Goal: Transaction & Acquisition: Subscribe to service/newsletter

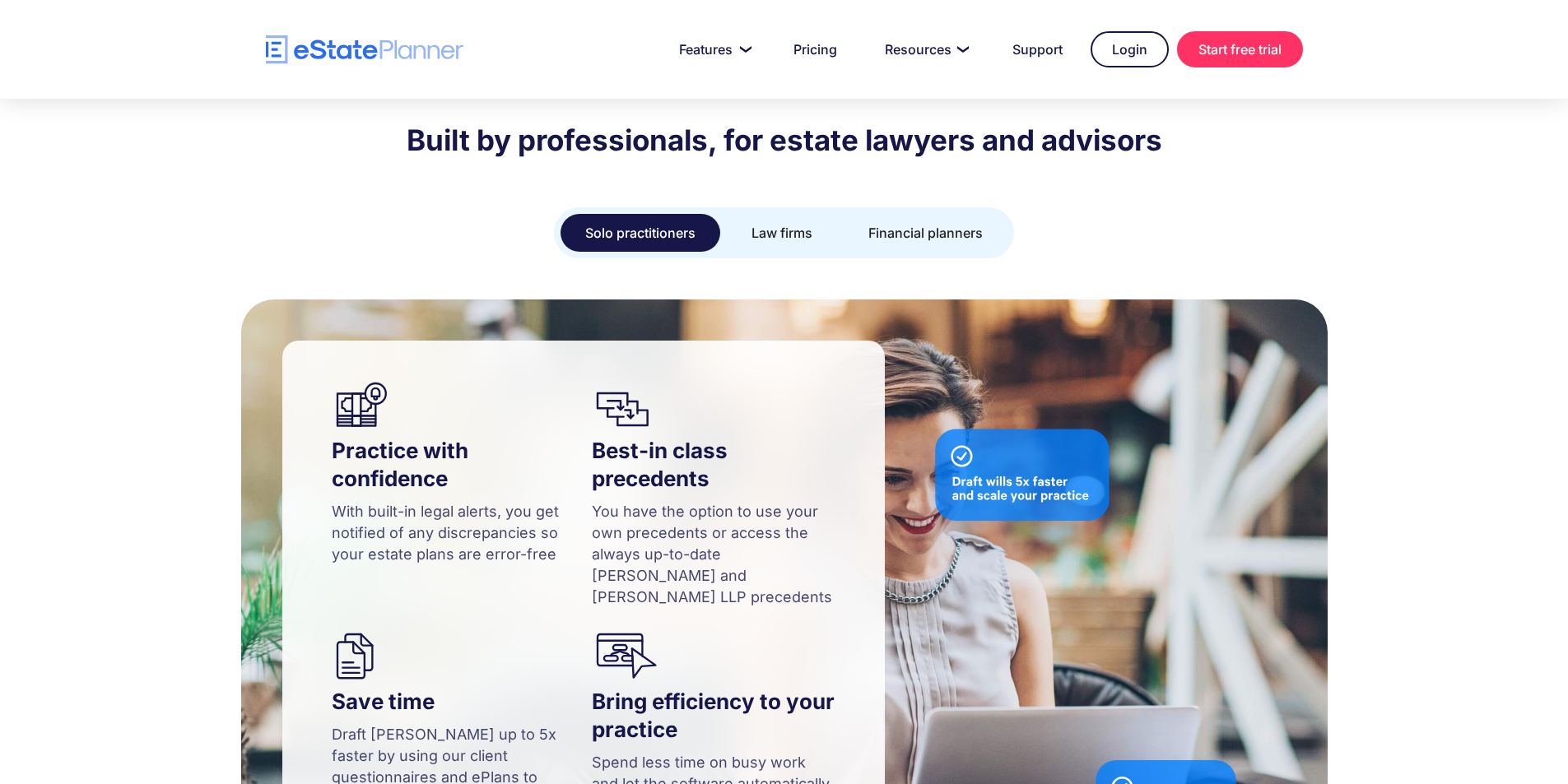
scroll to position [1379, 0]
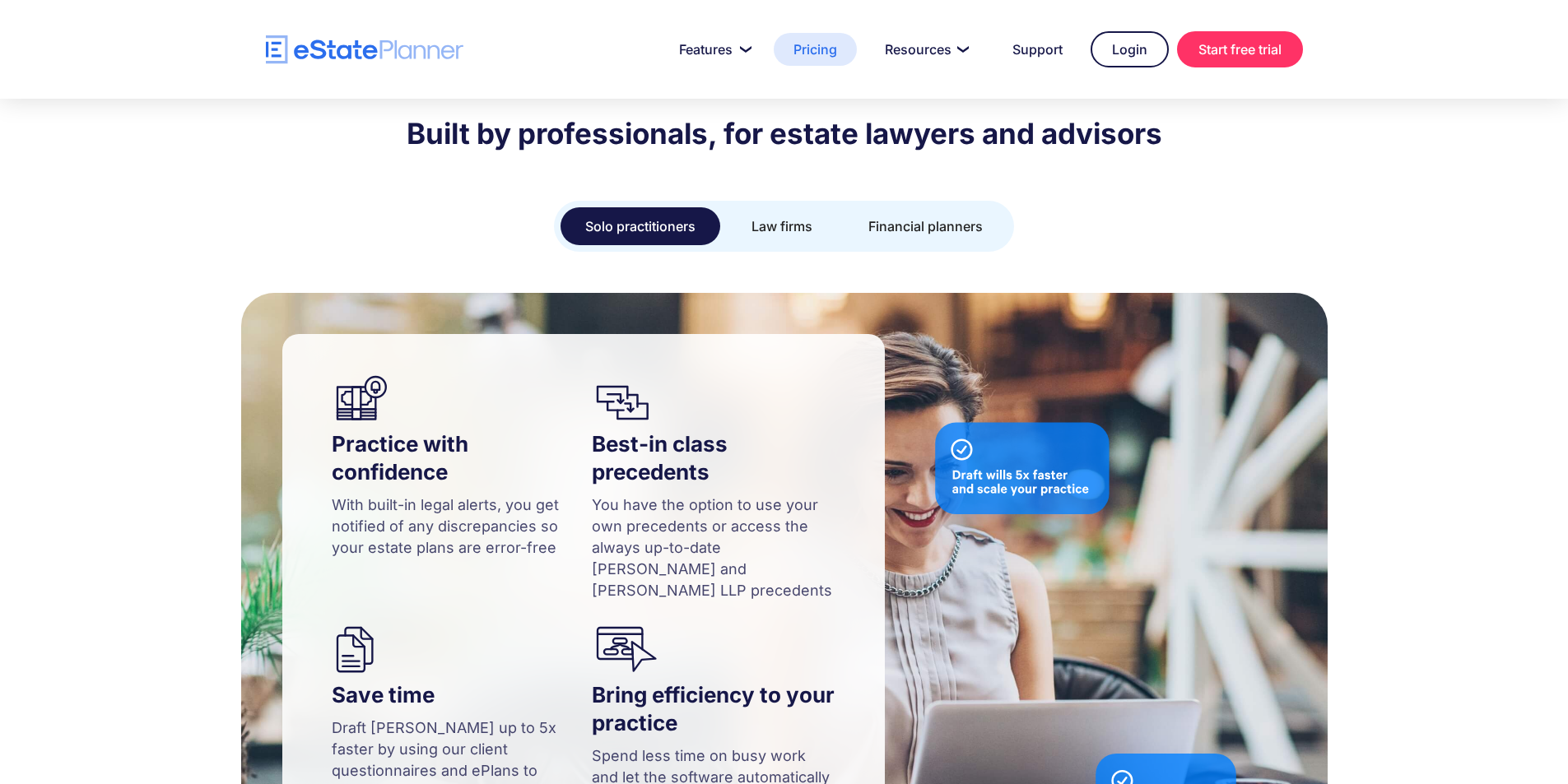
click at [825, 47] on link "Pricing" at bounding box center [815, 49] width 83 height 33
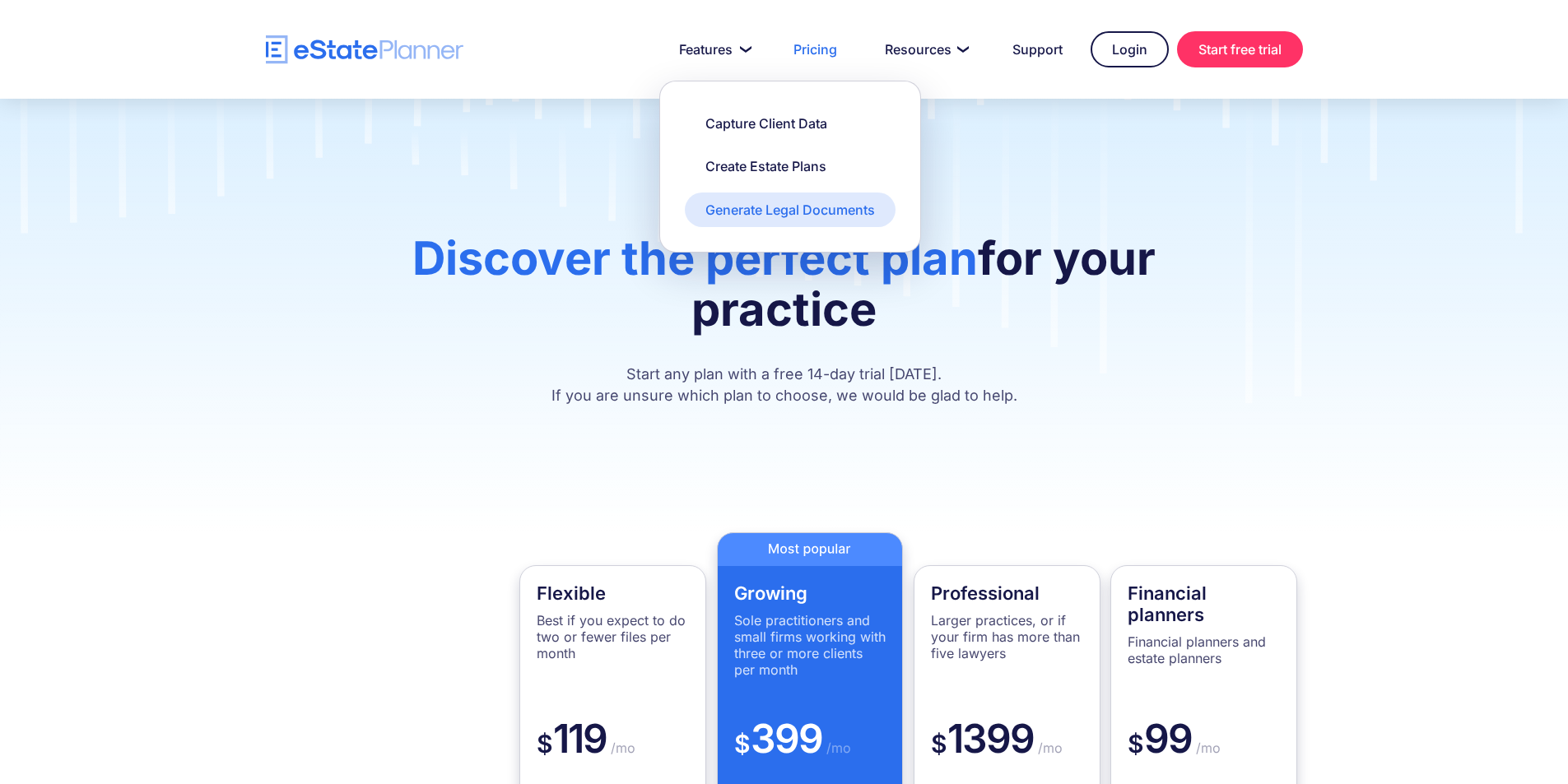
click at [750, 206] on div "Generate Legal Documents" at bounding box center [790, 209] width 170 height 18
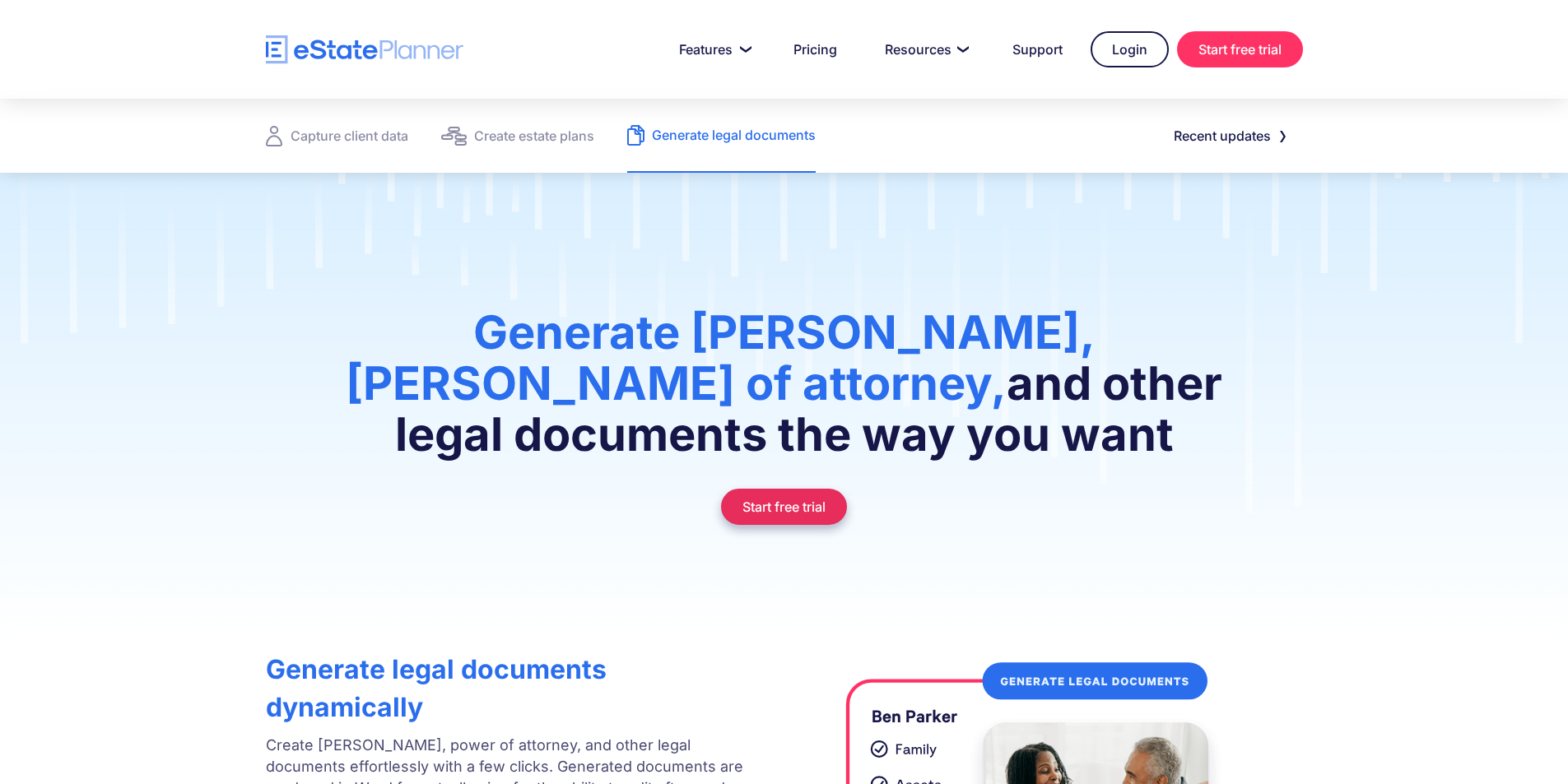
click at [792, 503] on link "Start free trial" at bounding box center [784, 507] width 126 height 36
